Goal: Task Accomplishment & Management: Manage account settings

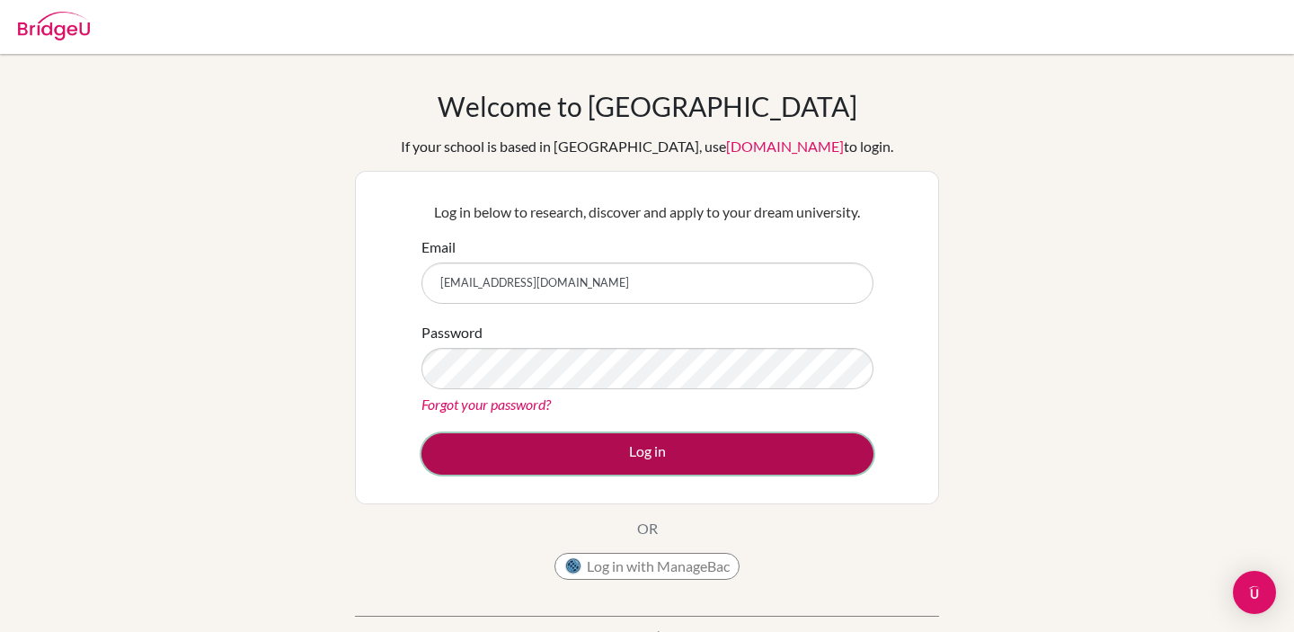
click at [545, 456] on button "Log in" at bounding box center [648, 453] width 452 height 41
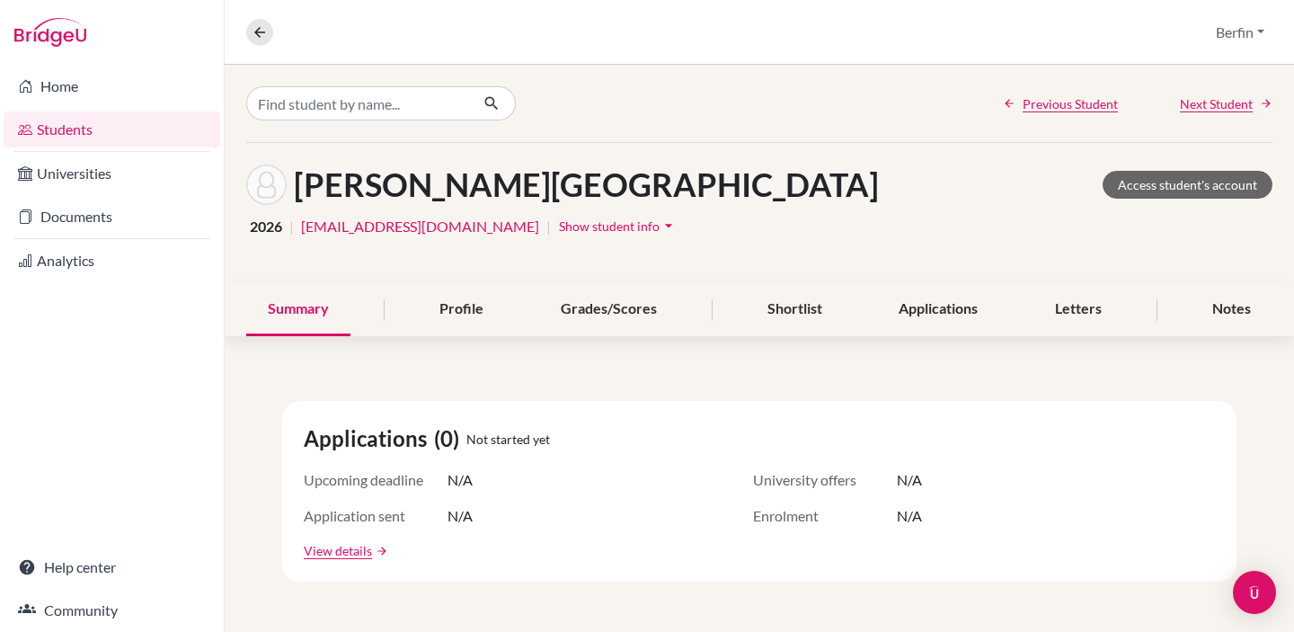
click at [72, 127] on link "Students" at bounding box center [112, 129] width 217 height 36
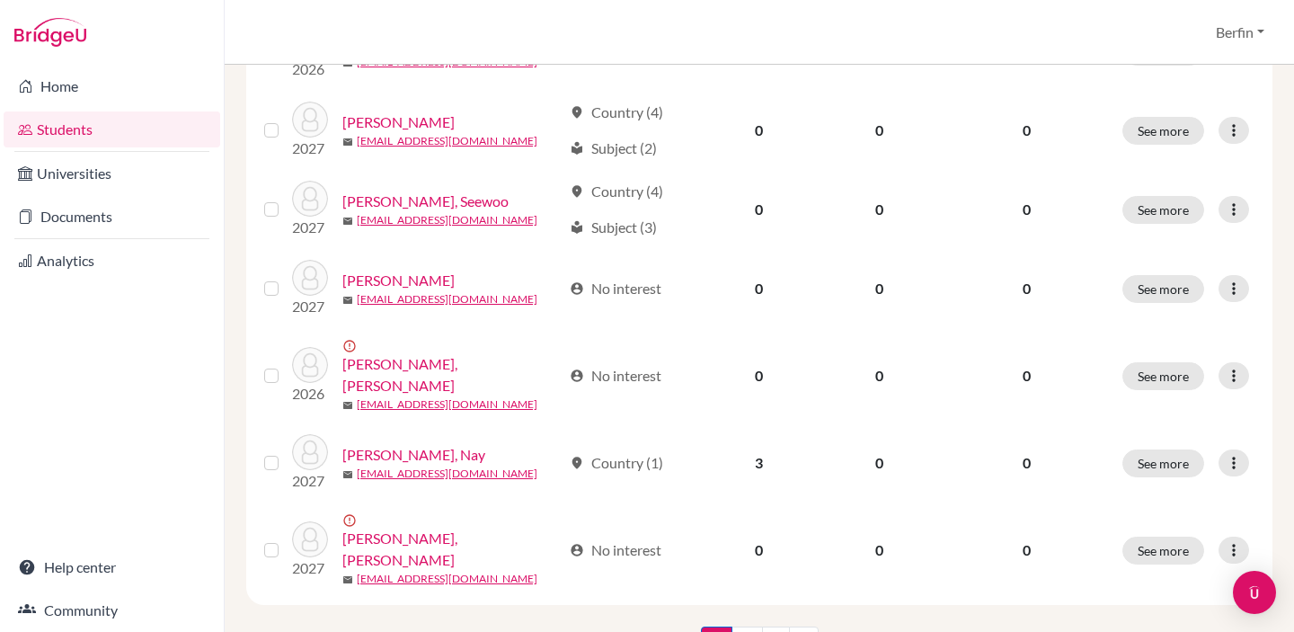
scroll to position [1408, 0]
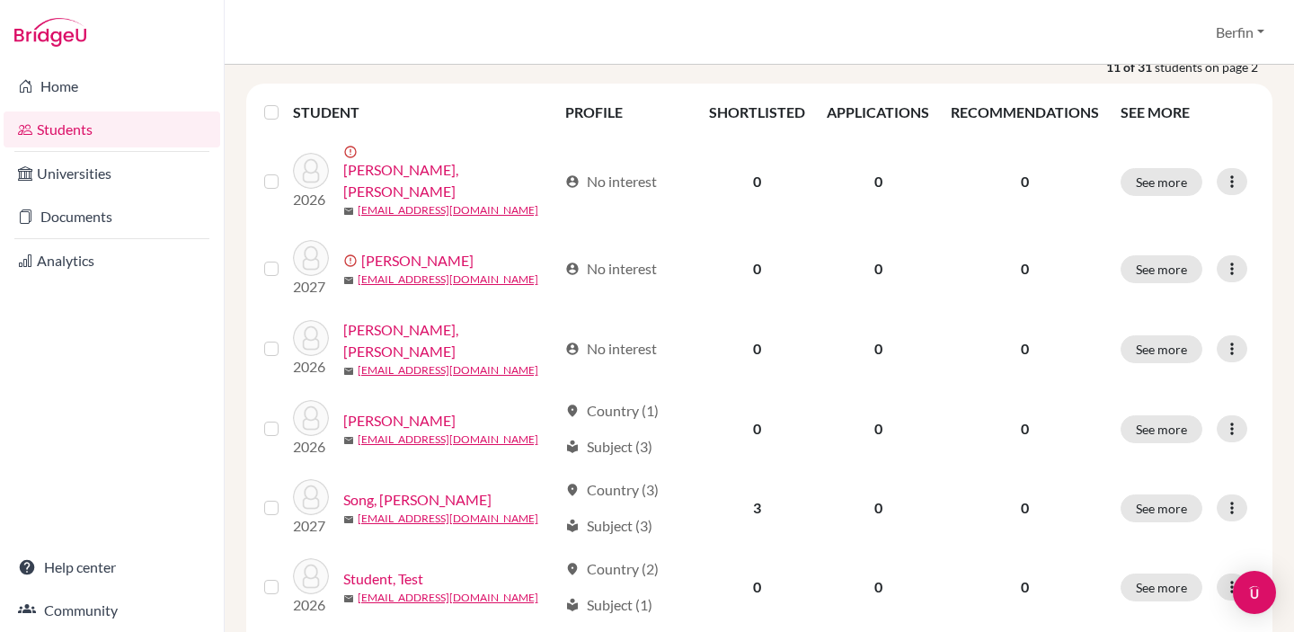
scroll to position [203, 0]
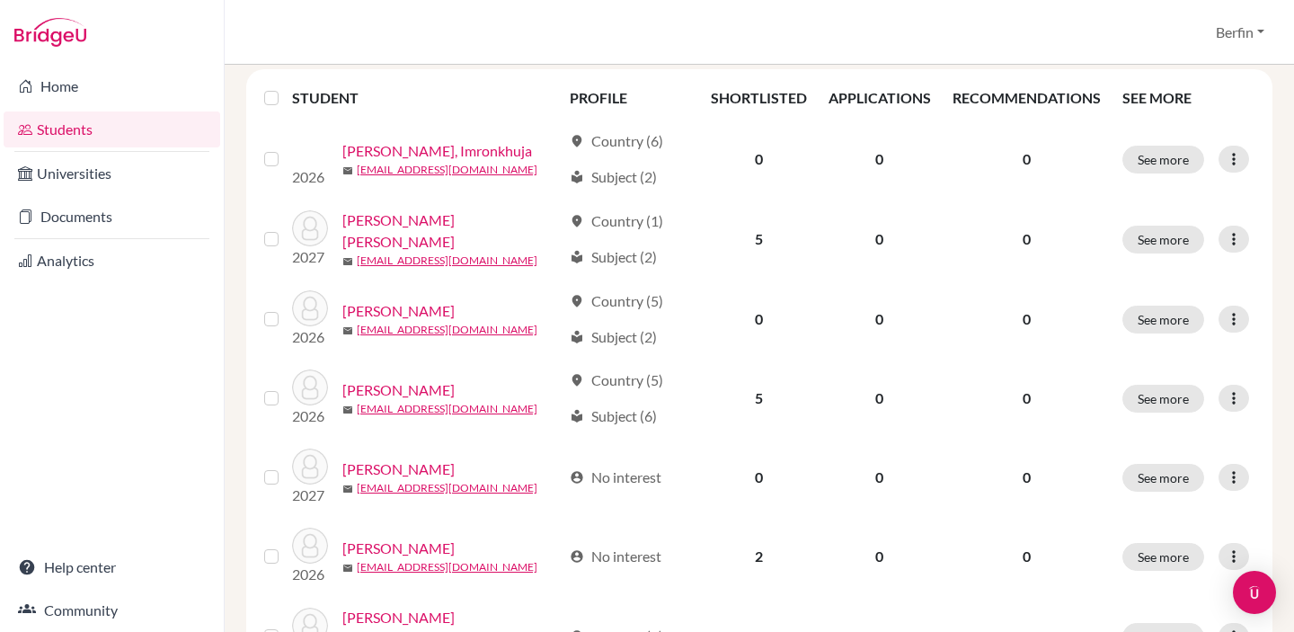
scroll to position [377, 0]
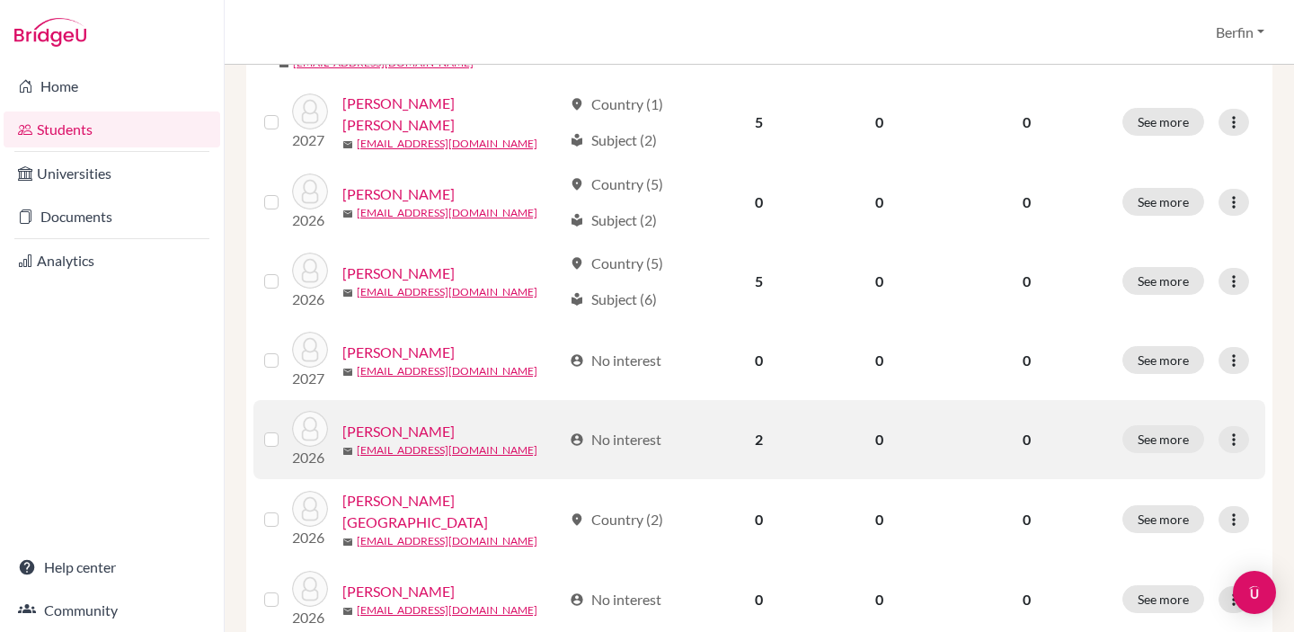
click at [387, 421] on link "Chen, XinRui" at bounding box center [398, 432] width 112 height 22
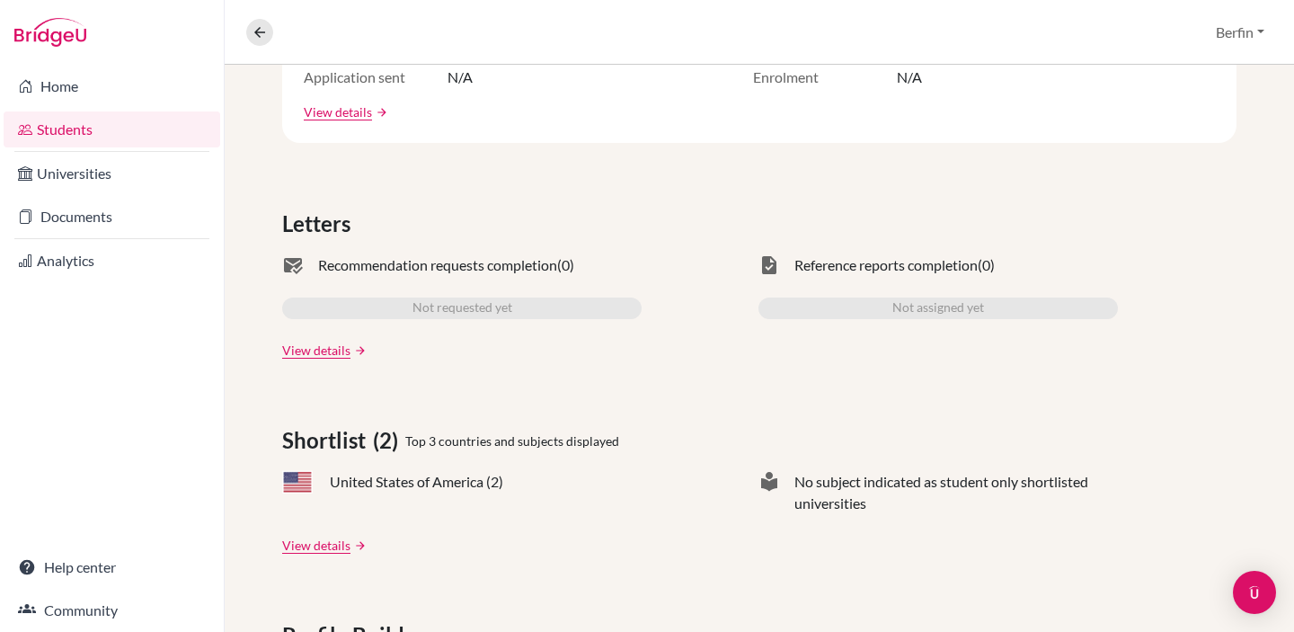
scroll to position [103, 0]
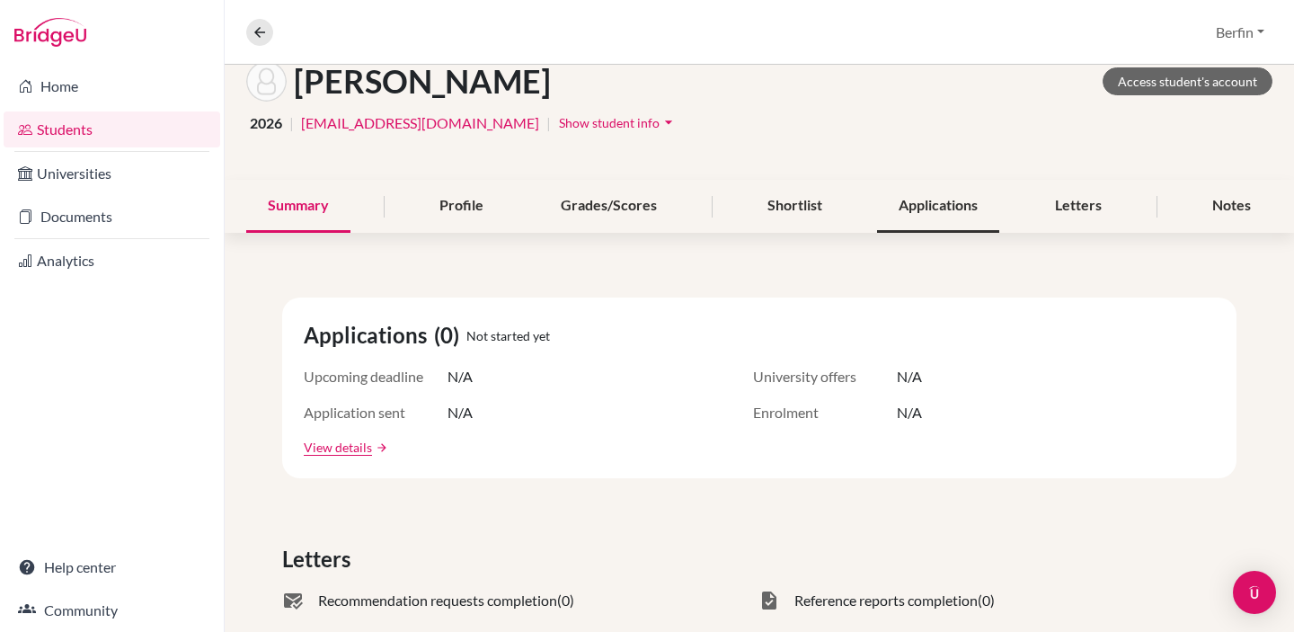
click at [937, 228] on div "Applications" at bounding box center [938, 206] width 122 height 53
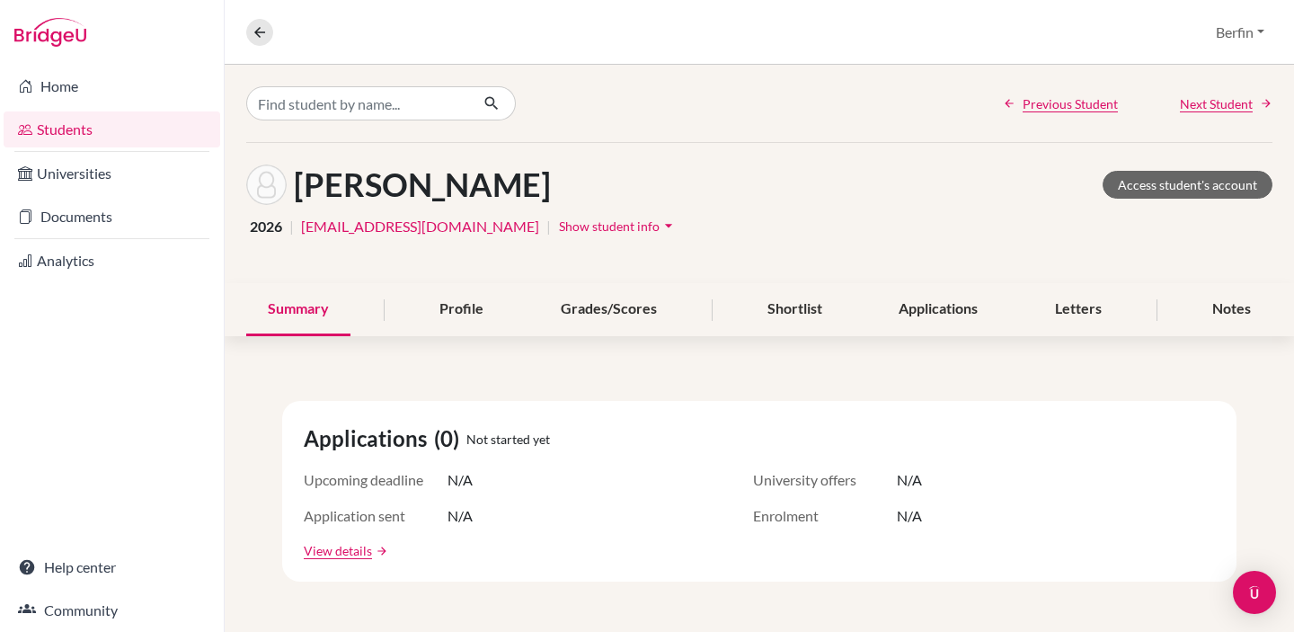
scroll to position [43, 0]
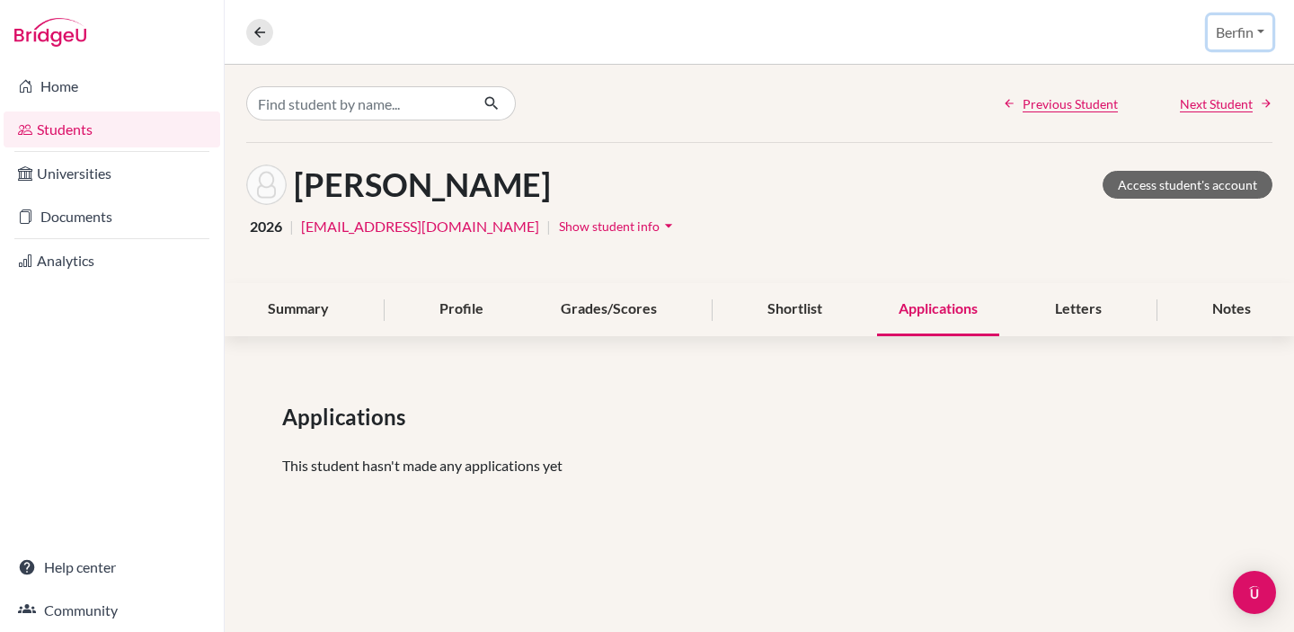
click at [1213, 30] on button "Berfin" at bounding box center [1240, 32] width 65 height 34
click at [1204, 111] on link "School Settings" at bounding box center [1205, 102] width 142 height 29
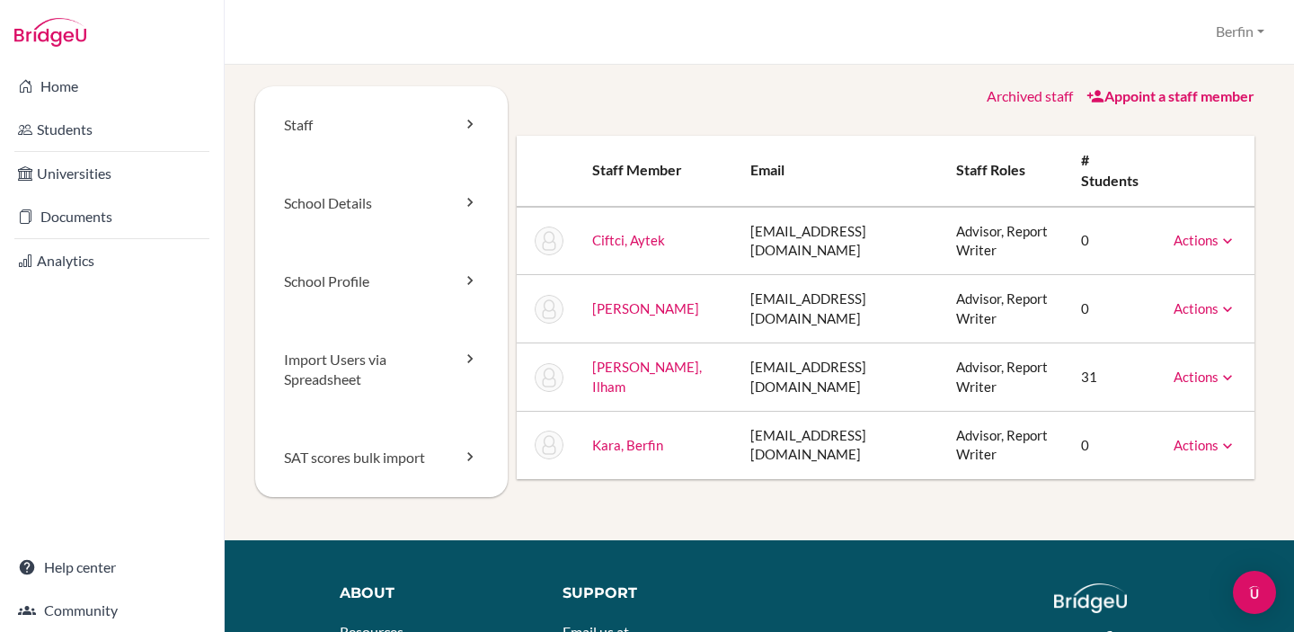
click at [1239, 454] on td "Actions Reset Password" at bounding box center [1207, 445] width 95 height 67
click at [1225, 447] on icon at bounding box center [1228, 446] width 18 height 18
click at [1263, 446] on div "Archived staff Appoint a staff member Staff member Email Staff roles # students…" at bounding box center [886, 282] width 757 height 393
click at [468, 197] on icon at bounding box center [470, 202] width 18 height 18
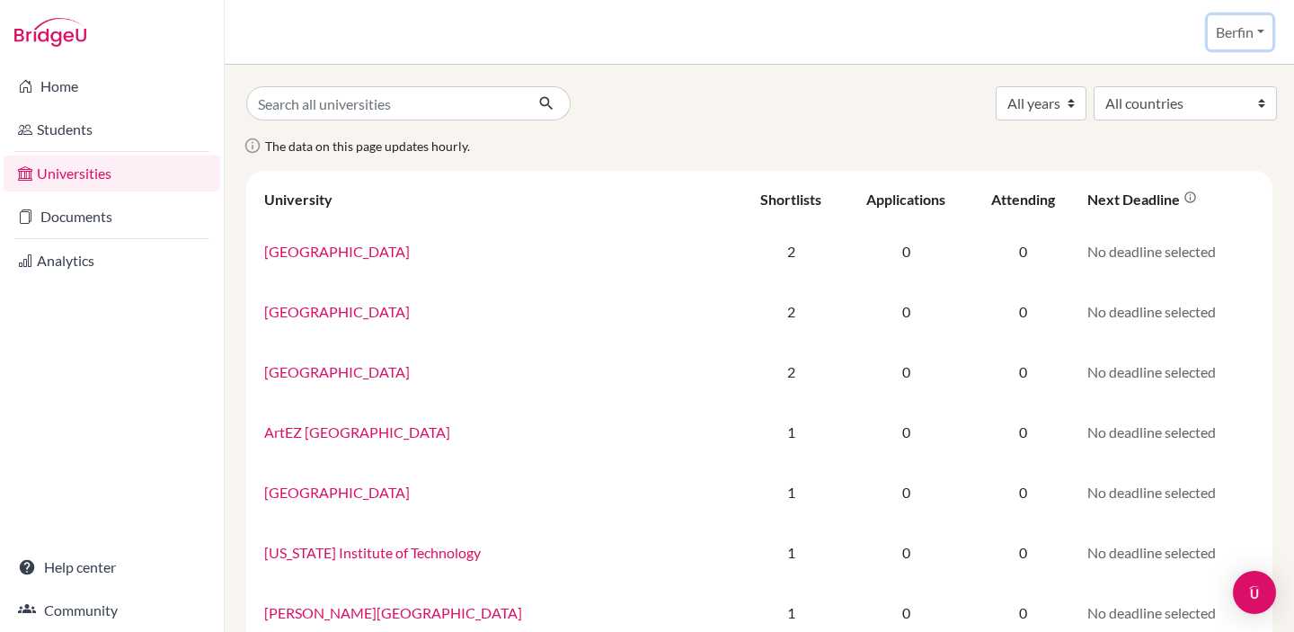
click at [1235, 20] on button "Berfin" at bounding box center [1240, 32] width 65 height 34
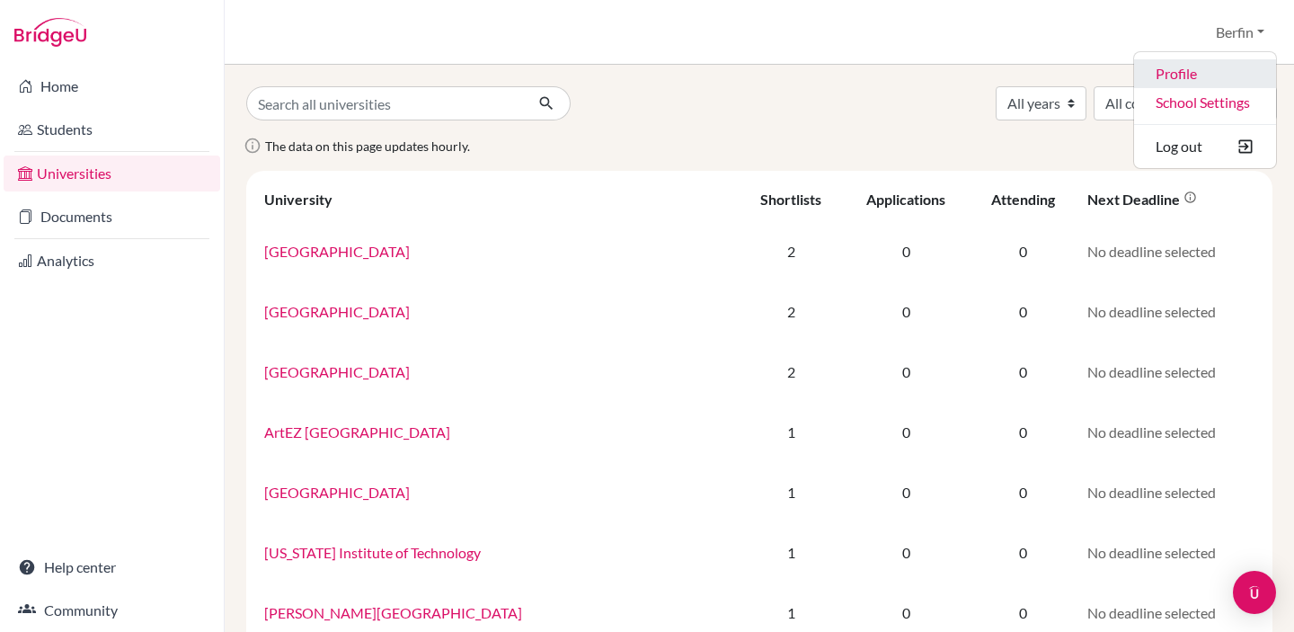
click at [1214, 68] on link "Profile" at bounding box center [1205, 73] width 142 height 29
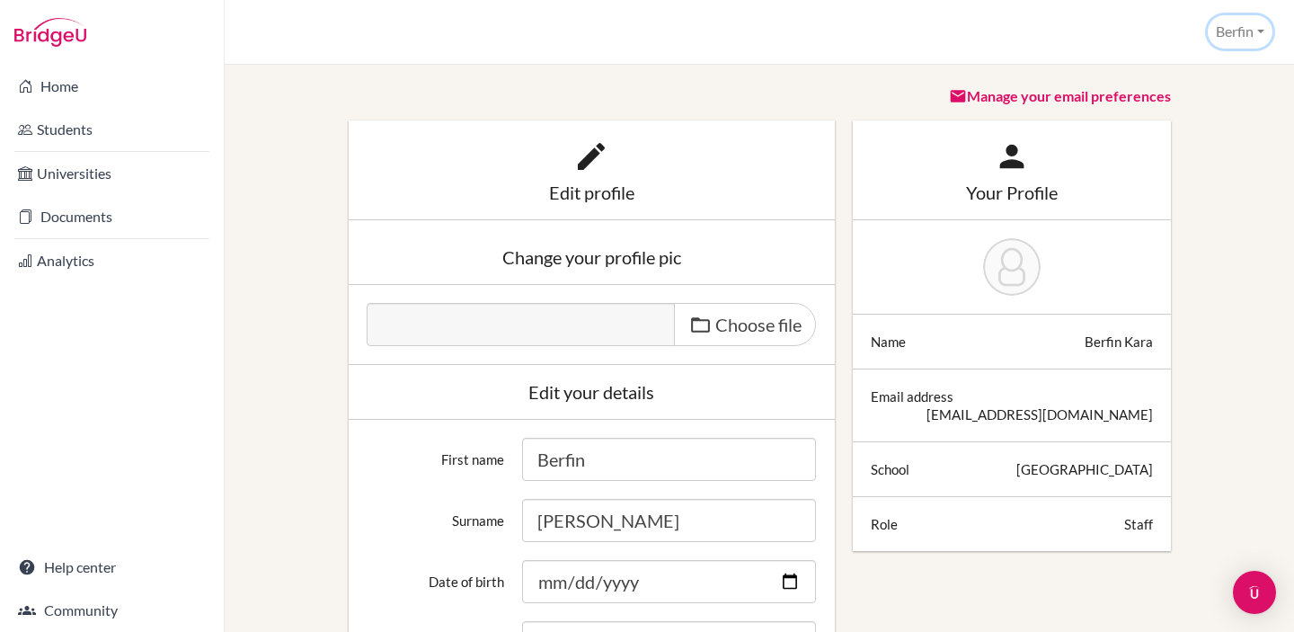
click at [1208, 37] on button "Berfin" at bounding box center [1240, 31] width 65 height 33
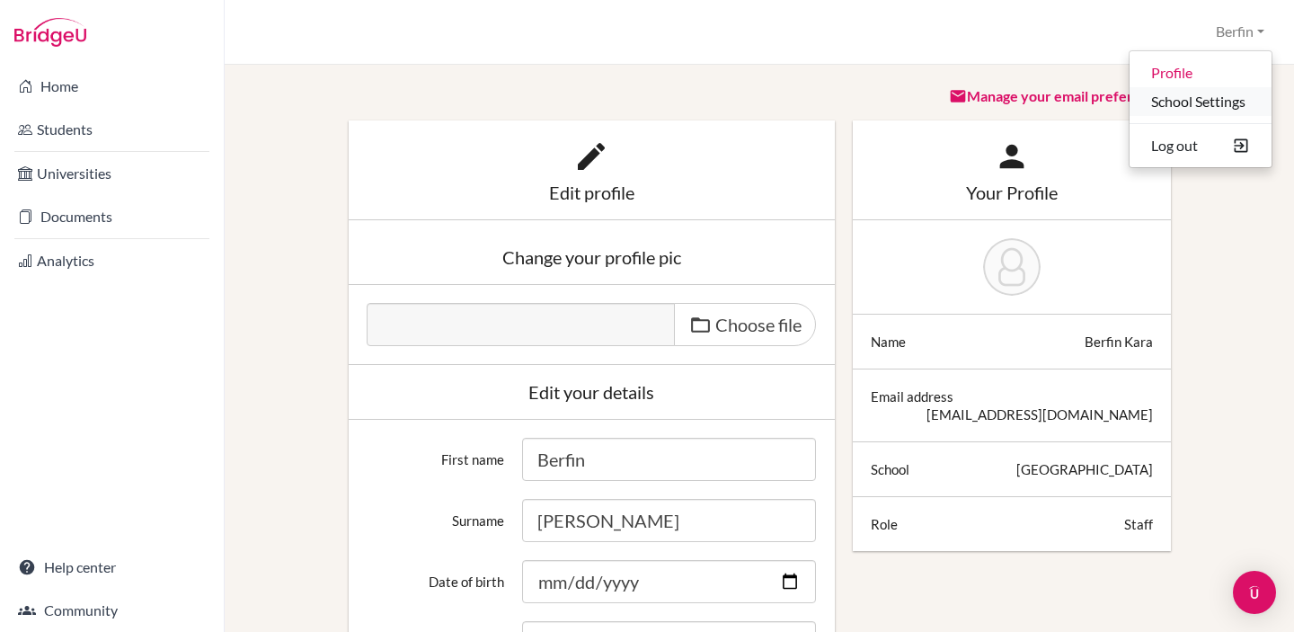
click at [1185, 93] on link "School Settings" at bounding box center [1201, 101] width 142 height 29
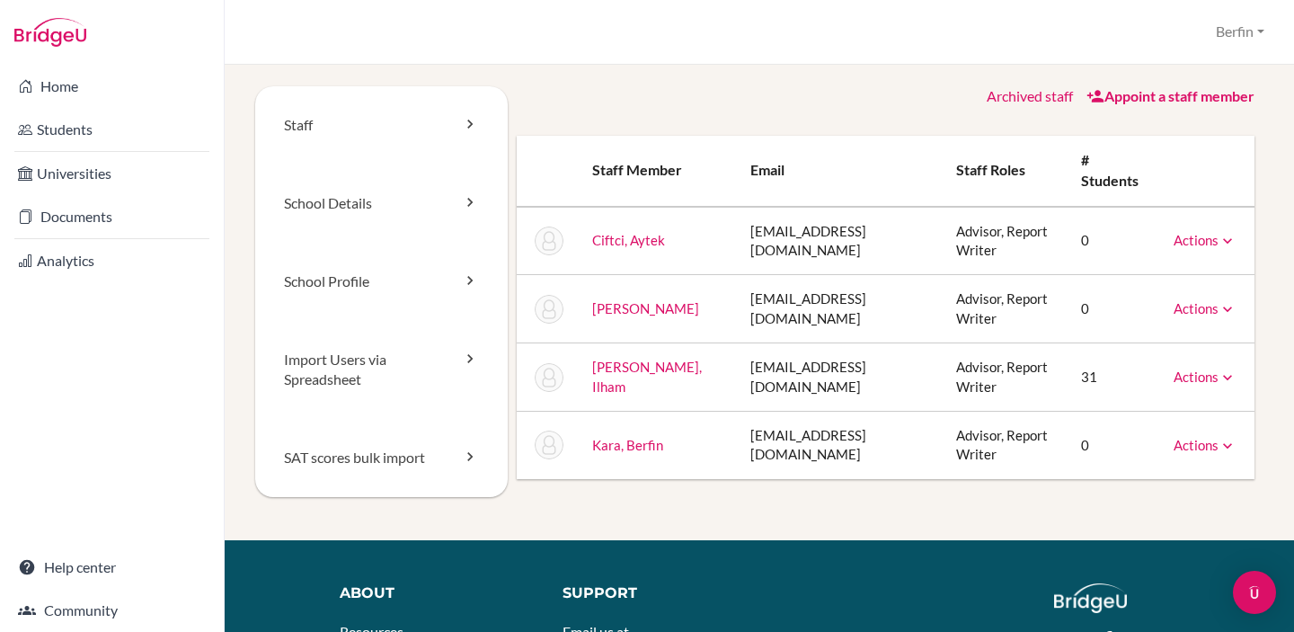
click at [1200, 26] on div "School Settings > Staff [GEOGRAPHIC_DATA] Profile School Settings Log out Your …" at bounding box center [760, 32] width 1070 height 65
click at [94, 226] on link "Documents" at bounding box center [112, 217] width 217 height 36
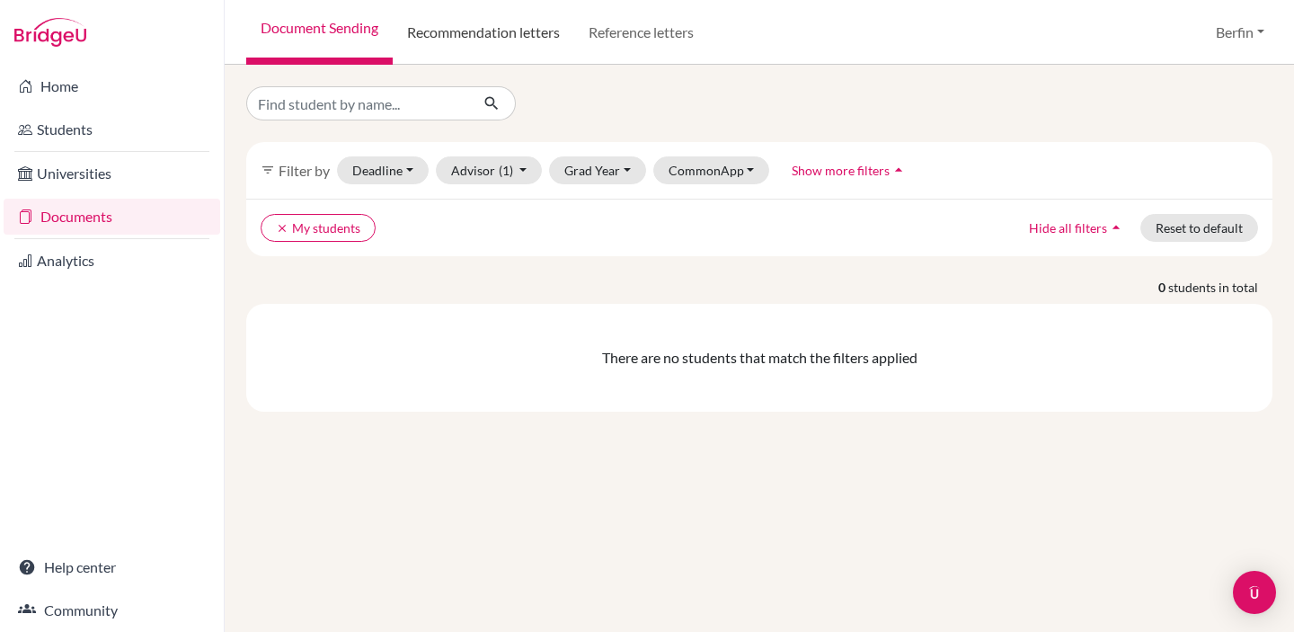
click at [544, 35] on link "Recommendation letters" at bounding box center [484, 32] width 182 height 65
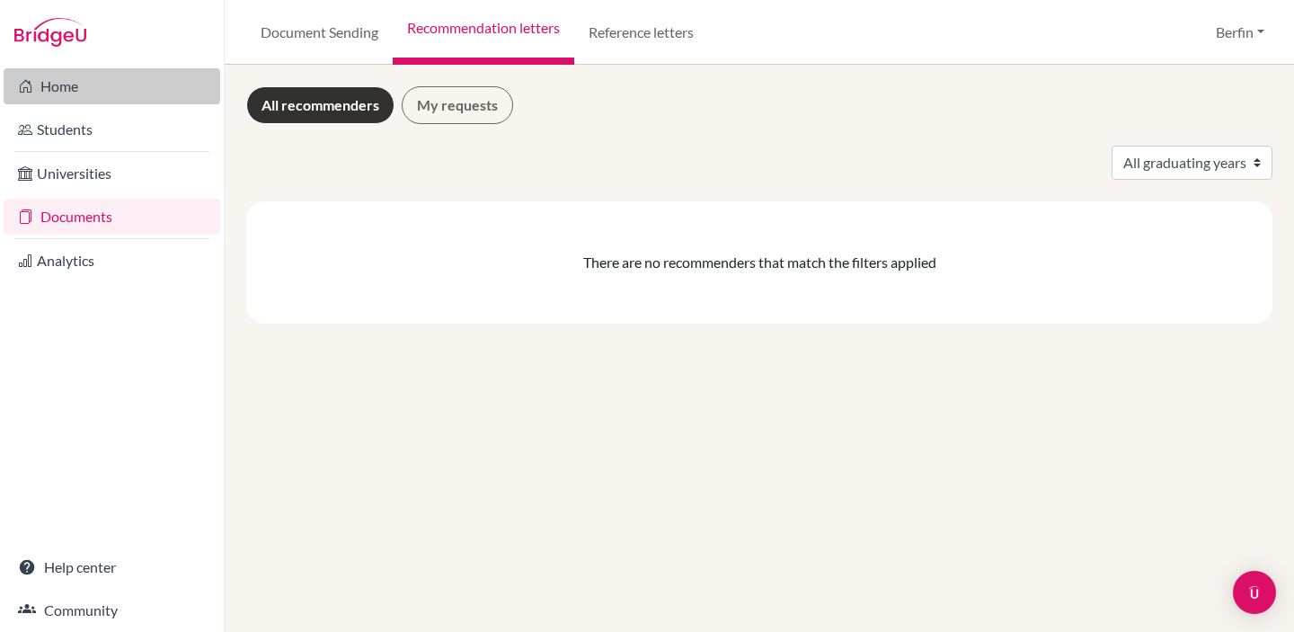
click at [138, 70] on link "Home" at bounding box center [112, 86] width 217 height 36
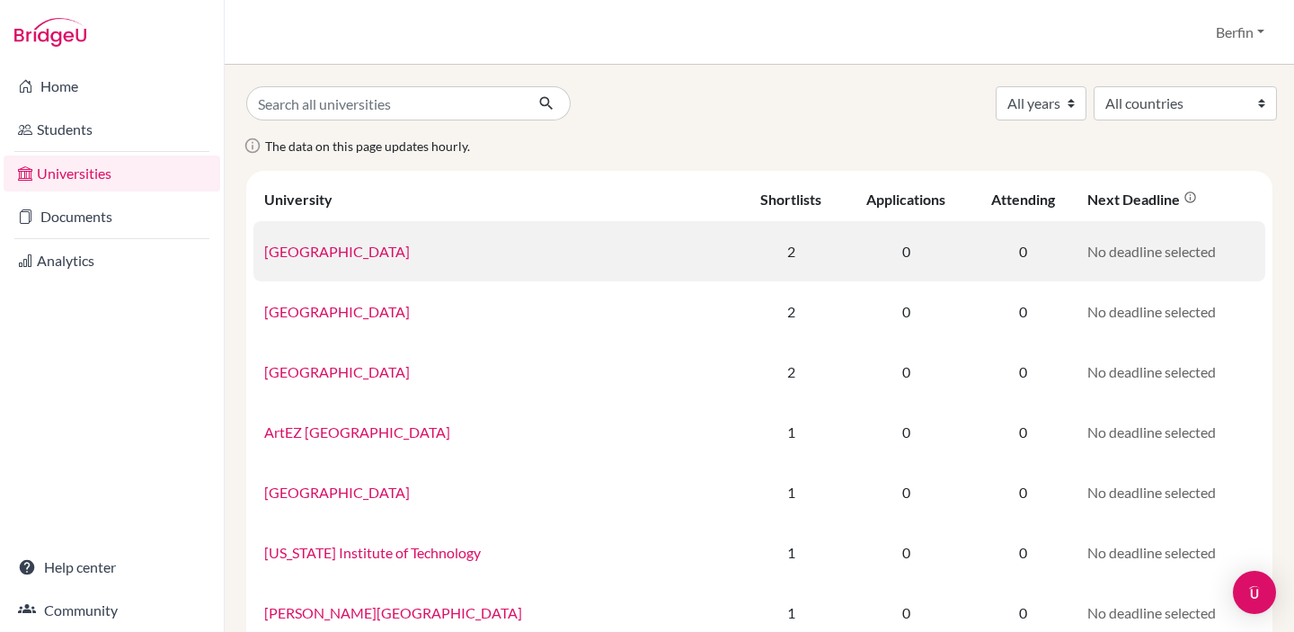
click at [320, 256] on link "[GEOGRAPHIC_DATA]" at bounding box center [337, 251] width 146 height 17
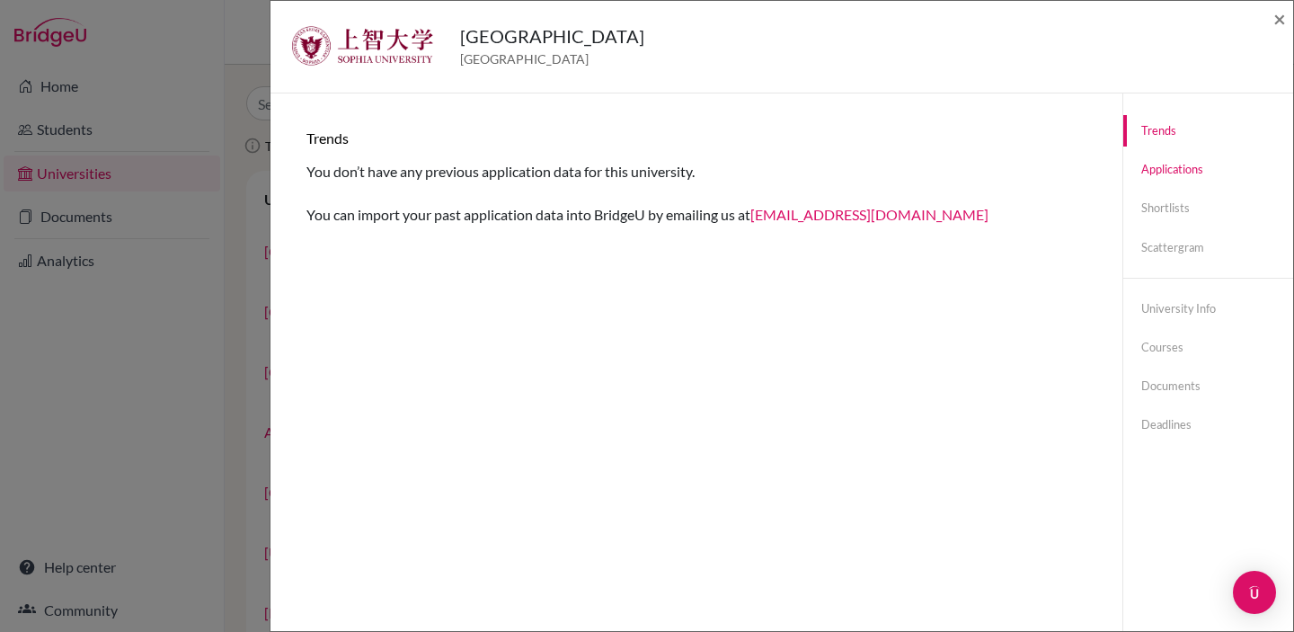
click at [1184, 176] on link "Applications" at bounding box center [1209, 169] width 170 height 31
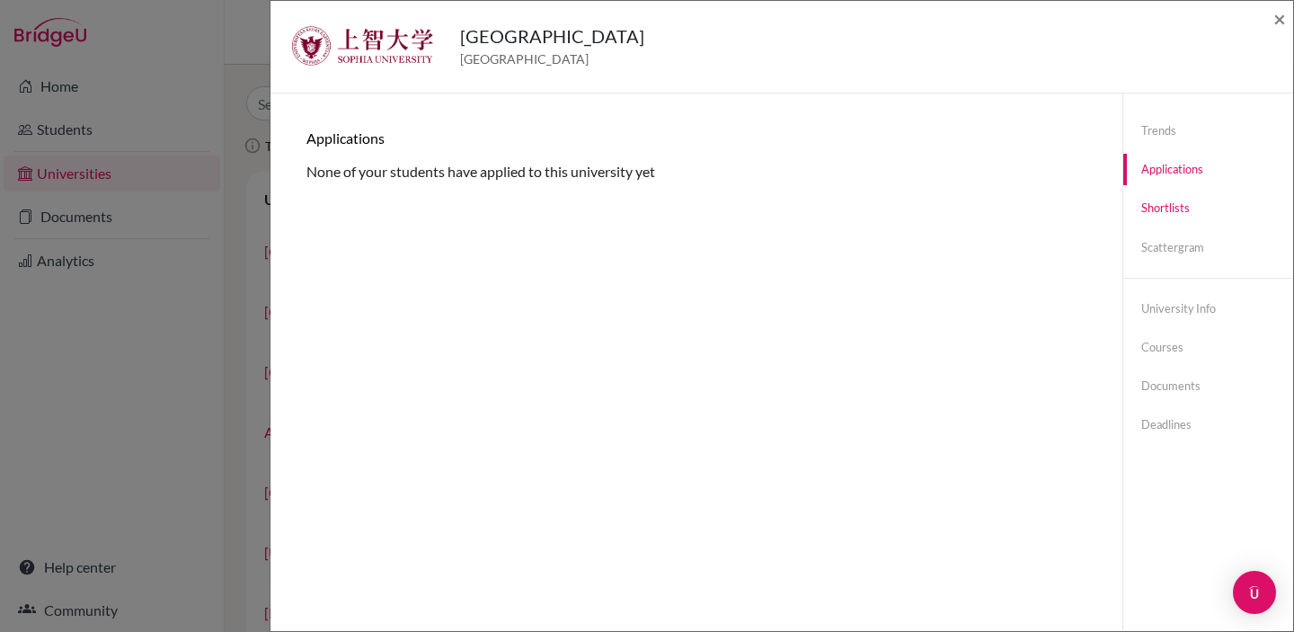
click at [1181, 218] on link "Shortlists" at bounding box center [1209, 207] width 170 height 31
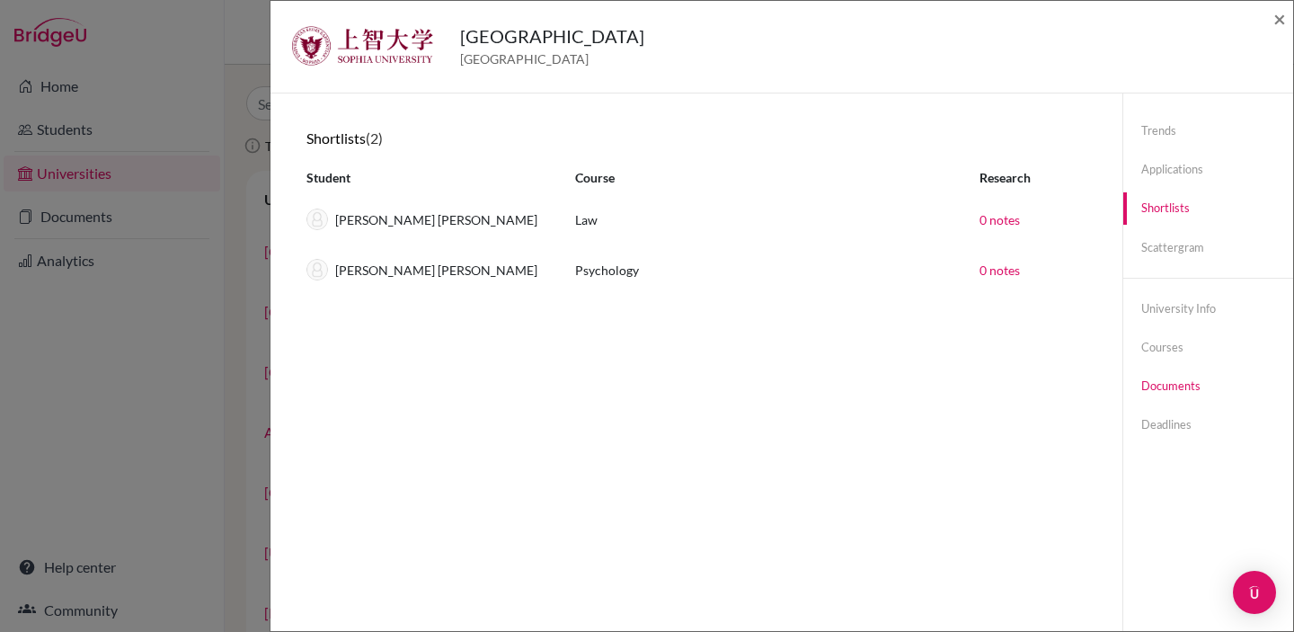
click at [1170, 379] on link "Documents" at bounding box center [1209, 385] width 170 height 31
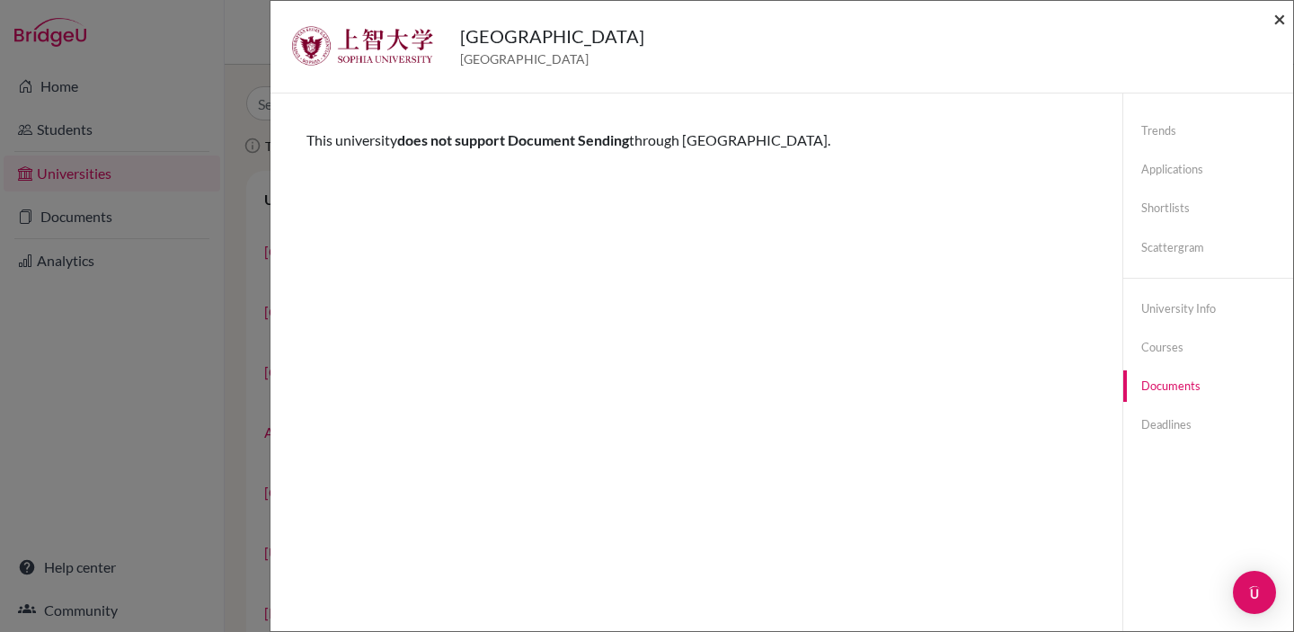
click at [1277, 22] on span "×" at bounding box center [1280, 18] width 13 height 26
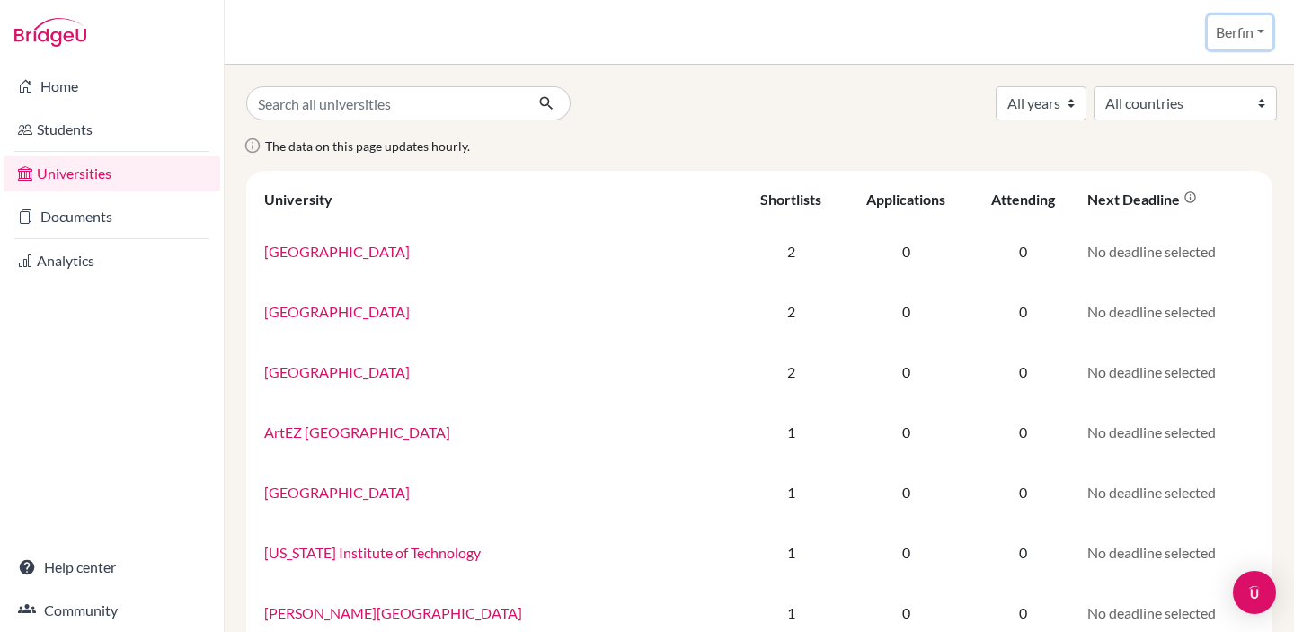
click at [1208, 31] on button "Berfin" at bounding box center [1240, 32] width 65 height 34
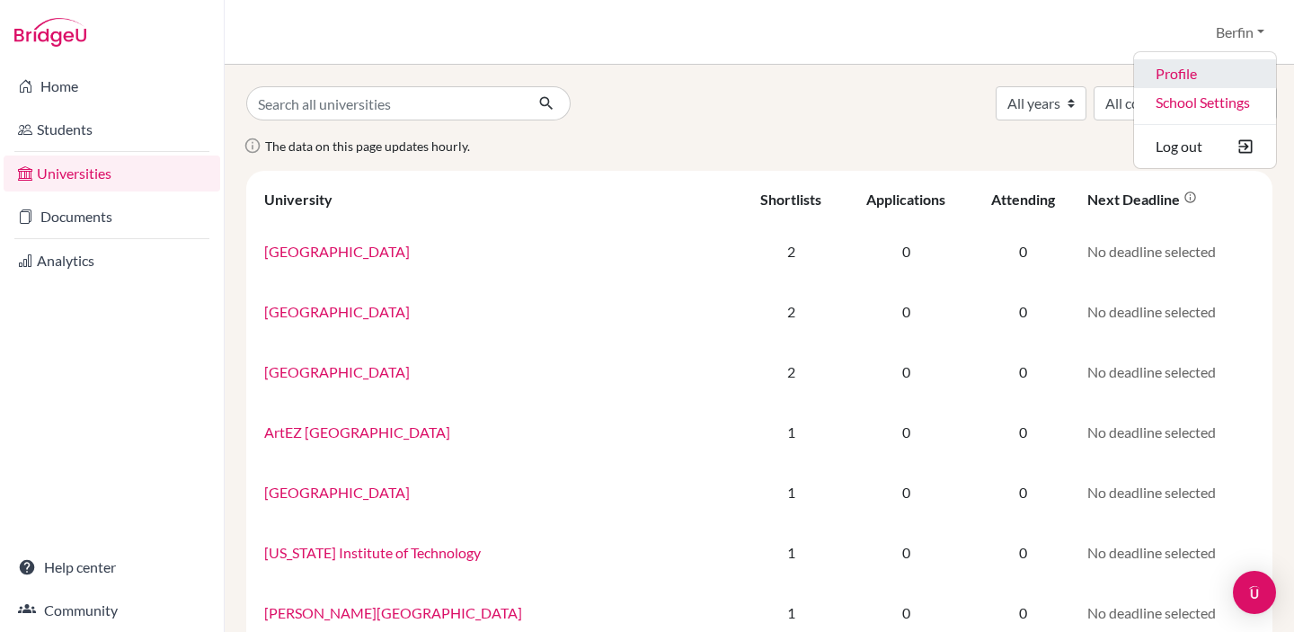
click at [1175, 66] on link "Profile" at bounding box center [1205, 73] width 142 height 29
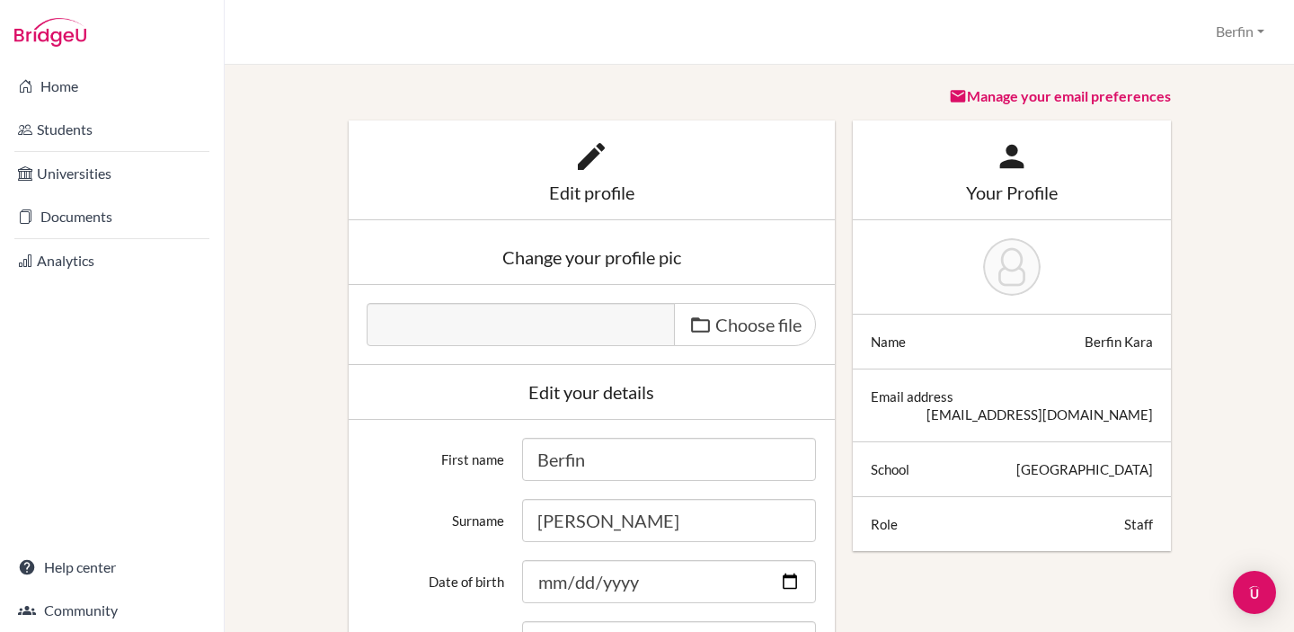
click at [37, 26] on img at bounding box center [50, 32] width 72 height 29
click at [63, 40] on img at bounding box center [50, 32] width 72 height 29
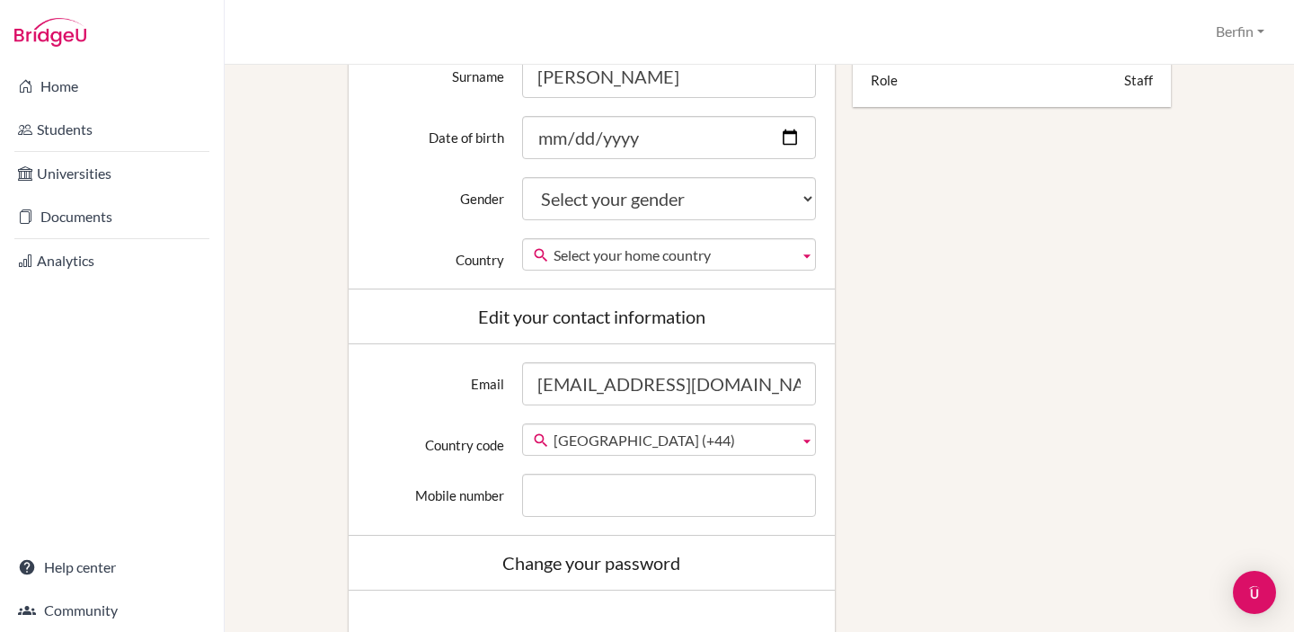
scroll to position [1206, 0]
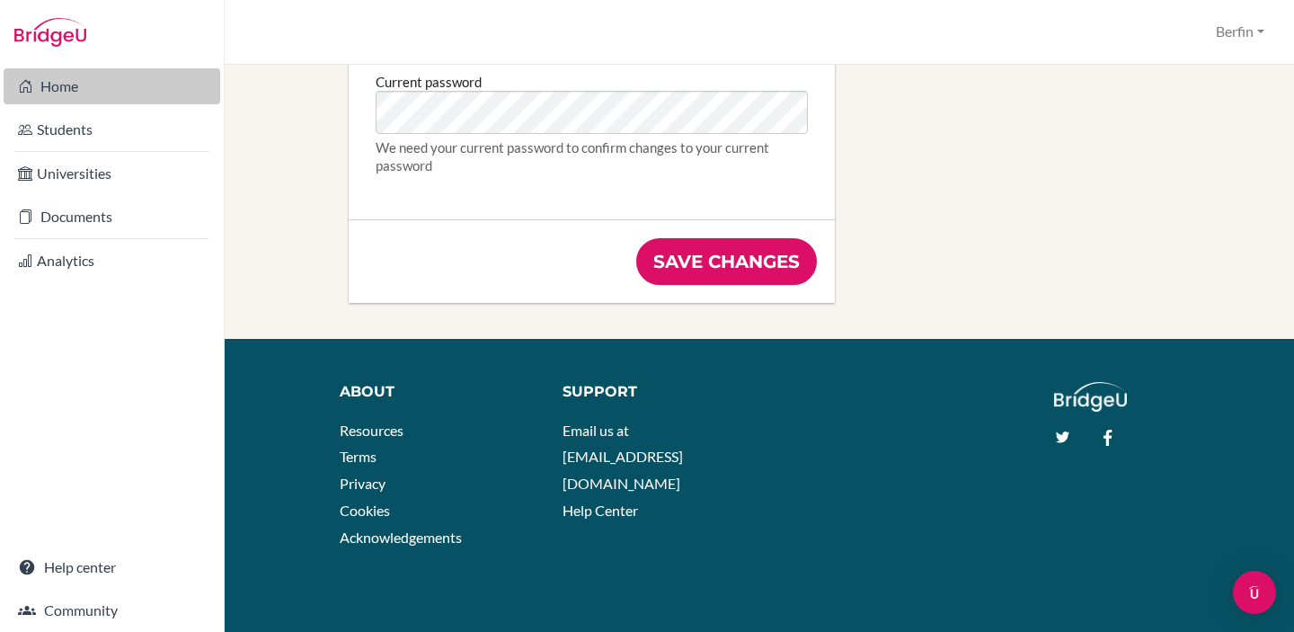
click at [44, 102] on link "Home" at bounding box center [112, 86] width 217 height 36
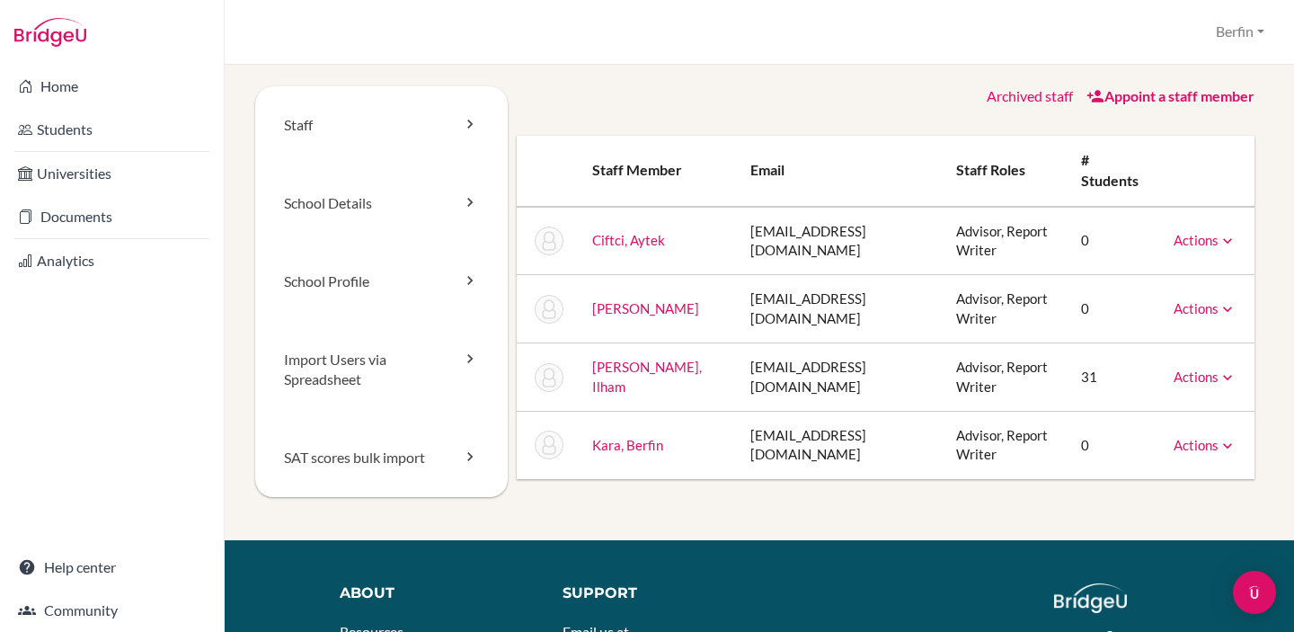
click at [1195, 389] on td "Actions Message Reset Password Archive" at bounding box center [1207, 377] width 95 height 68
click at [1196, 381] on link "Actions" at bounding box center [1205, 377] width 63 height 16
click at [1256, 351] on div "Archived staff Appoint a staff member Staff member Email Staff roles # students…" at bounding box center [886, 282] width 757 height 393
click at [1266, 10] on div "School Settings > Staff Berfin Profile School Settings Log out Your browser is …" at bounding box center [760, 32] width 1070 height 65
click at [1250, 35] on button "Berfin" at bounding box center [1240, 31] width 65 height 33
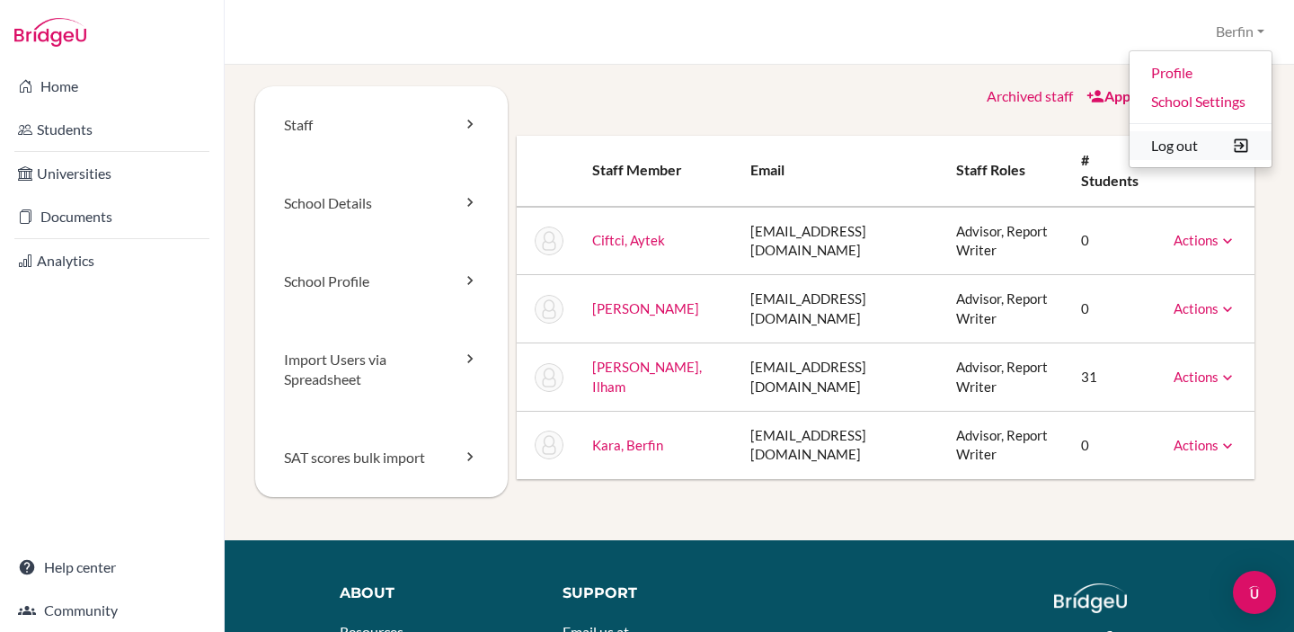
click at [1186, 156] on button "Log out" at bounding box center [1201, 145] width 142 height 29
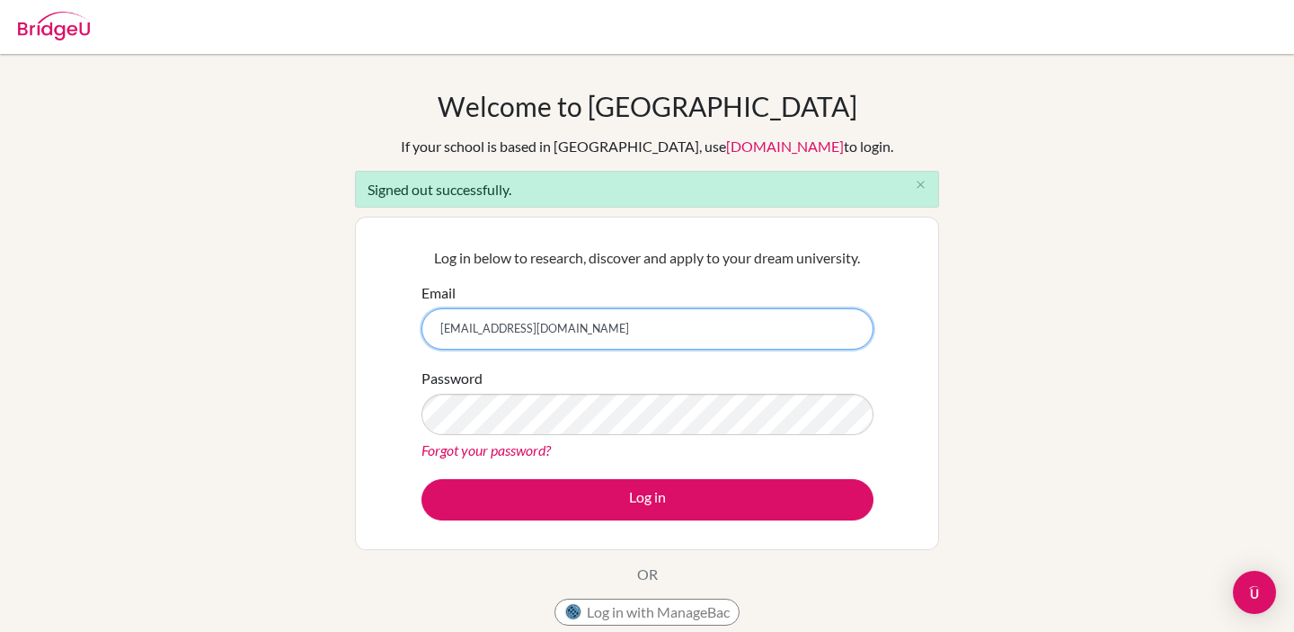
click at [464, 331] on input "[EMAIL_ADDRESS][DOMAIN_NAME]" at bounding box center [648, 328] width 452 height 41
click at [468, 332] on input "[EMAIL_ADDRESS][DOMAIN_NAME]" at bounding box center [648, 328] width 452 height 41
type input "[EMAIL_ADDRESS][DOMAIN_NAME]"
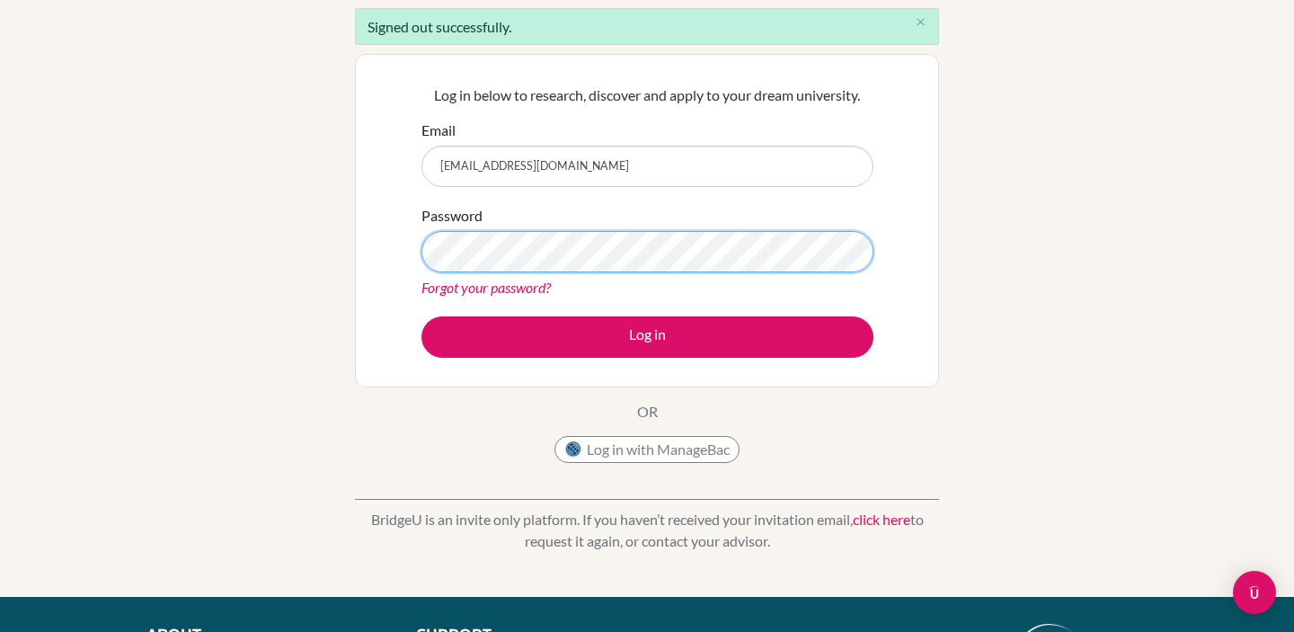
scroll to position [164, 0]
